Goal: Transaction & Acquisition: Book appointment/travel/reservation

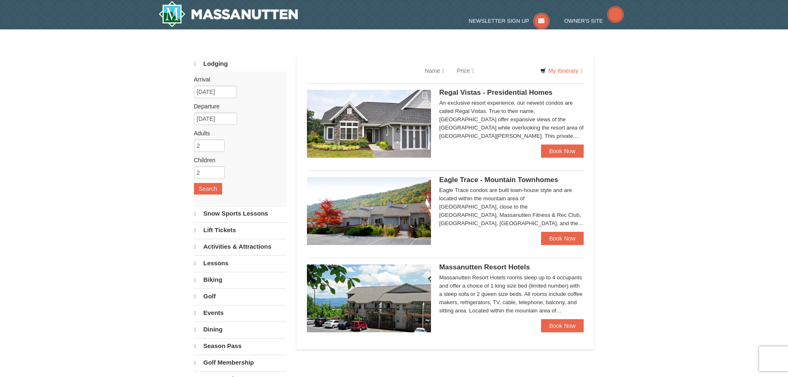
select select "10"
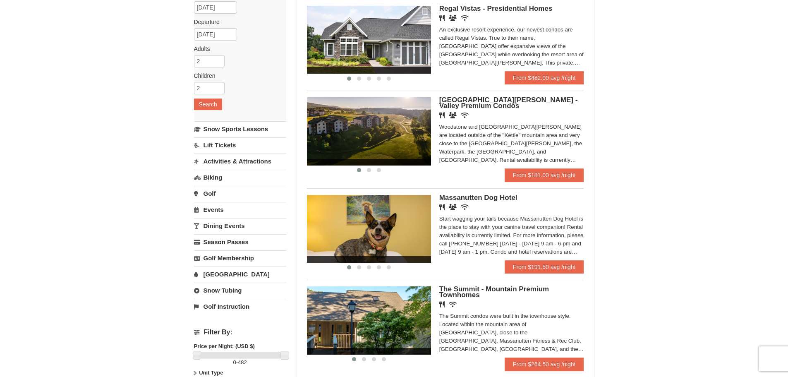
scroll to position [83, 0]
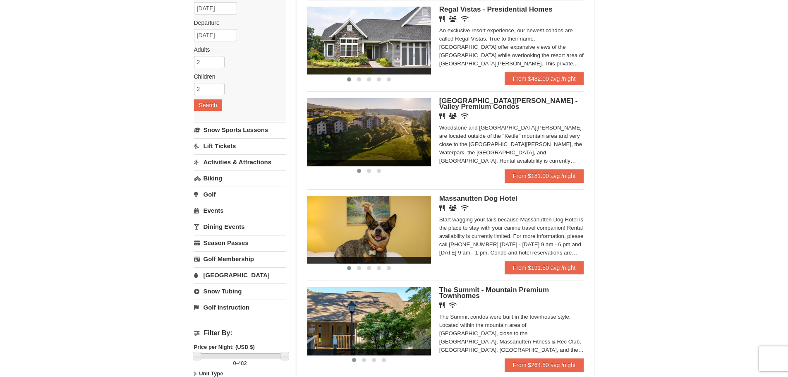
click at [390, 140] on img at bounding box center [369, 132] width 124 height 68
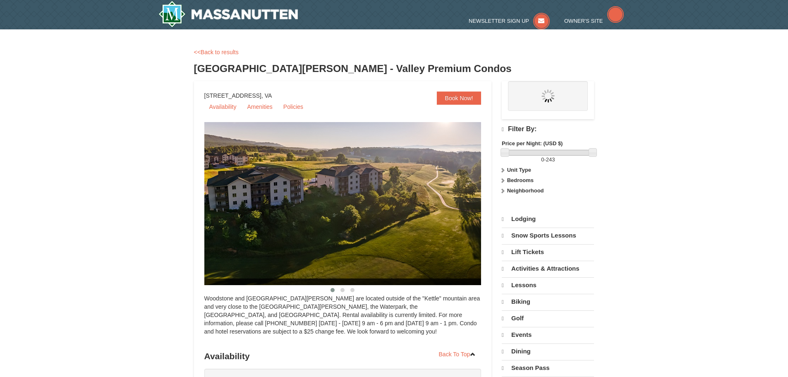
select select "10"
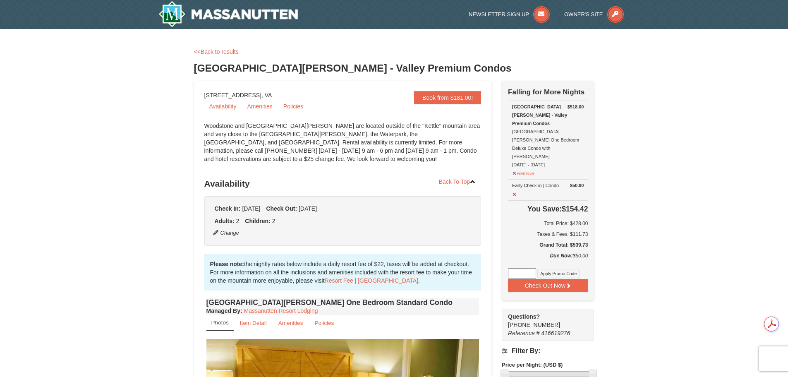
click at [232, 55] on div "<<Back to results" at bounding box center [394, 52] width 400 height 8
click at [228, 54] on link "<<Back to results" at bounding box center [216, 51] width 45 height 7
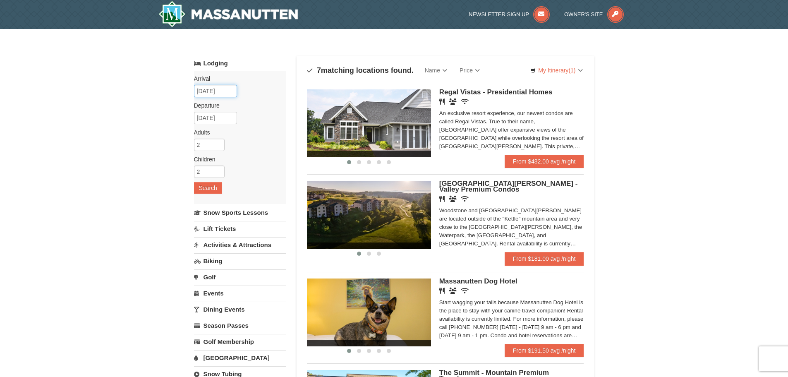
click at [219, 90] on input "10/12/2025" at bounding box center [215, 91] width 43 height 12
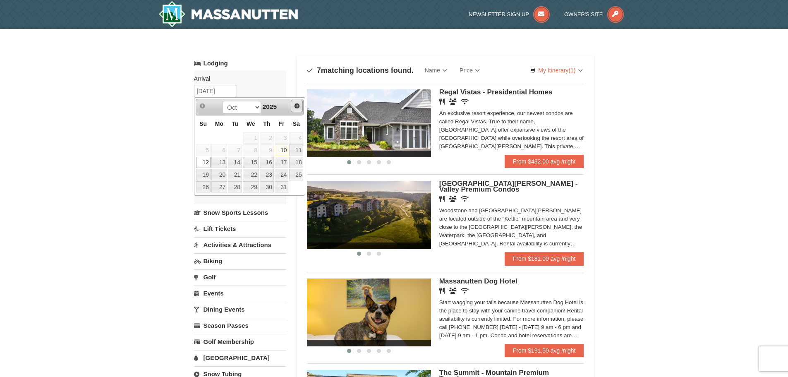
click at [292, 108] on link "Next" at bounding box center [297, 106] width 12 height 12
click at [279, 149] on link "7" at bounding box center [282, 150] width 14 height 12
type input "[DATE]"
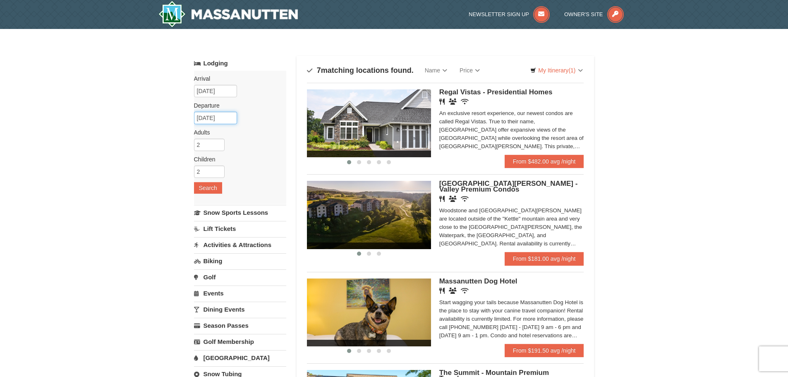
click at [223, 118] on input "11/08/2025" at bounding box center [215, 118] width 43 height 12
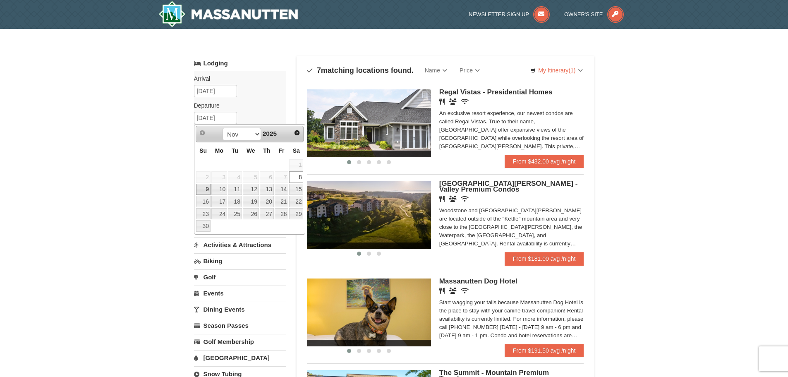
click at [201, 188] on link "9" at bounding box center [203, 190] width 14 height 12
type input "[DATE]"
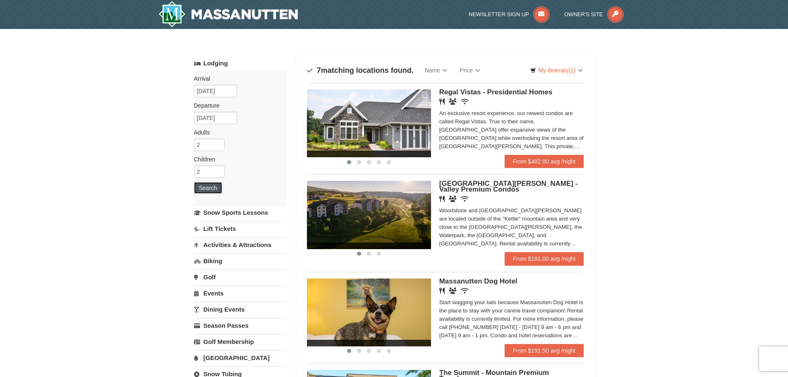
click at [206, 189] on button "Search" at bounding box center [208, 188] width 28 height 12
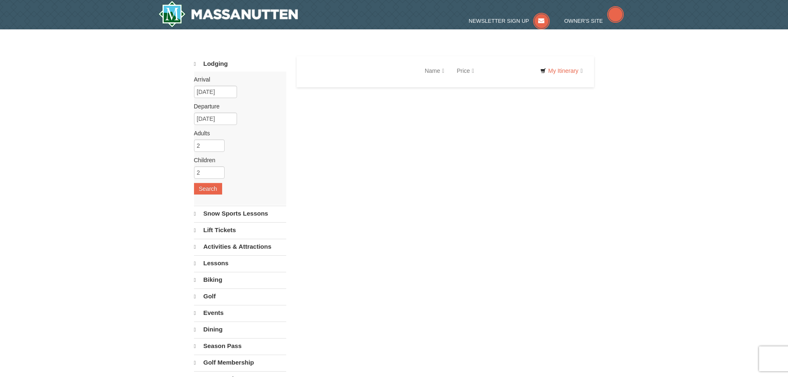
select select "10"
